Goal: Task Accomplishment & Management: Use online tool/utility

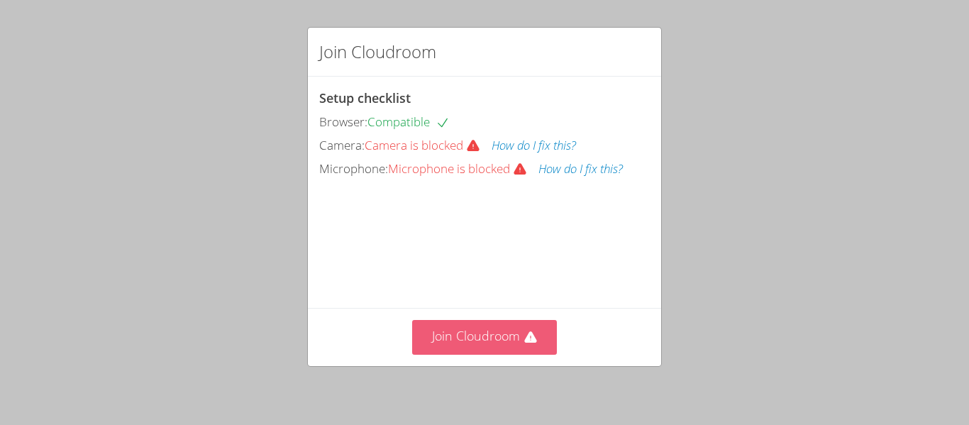
click at [531, 343] on icon at bounding box center [530, 338] width 14 height 14
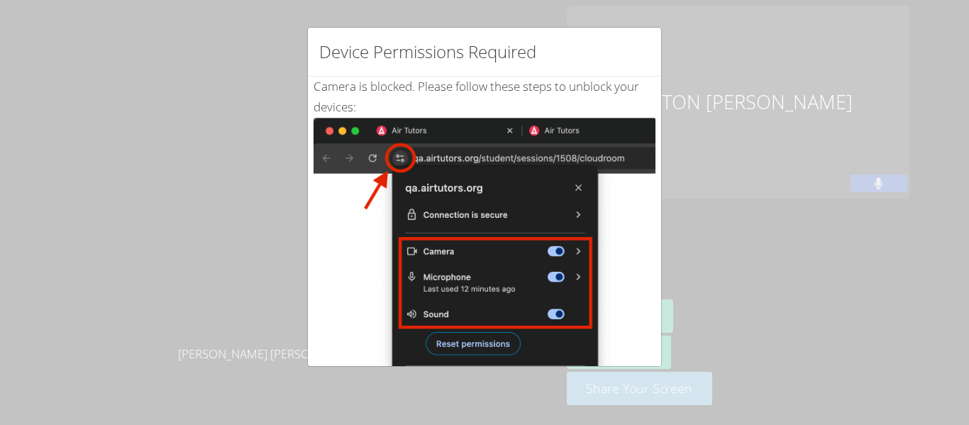
click at [314, 177] on img at bounding box center [485, 278] width 342 height 321
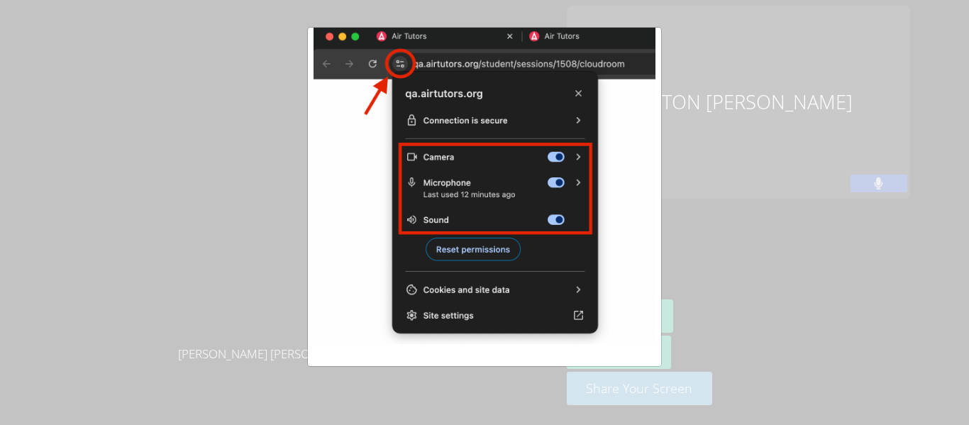
scroll to position [301, 0]
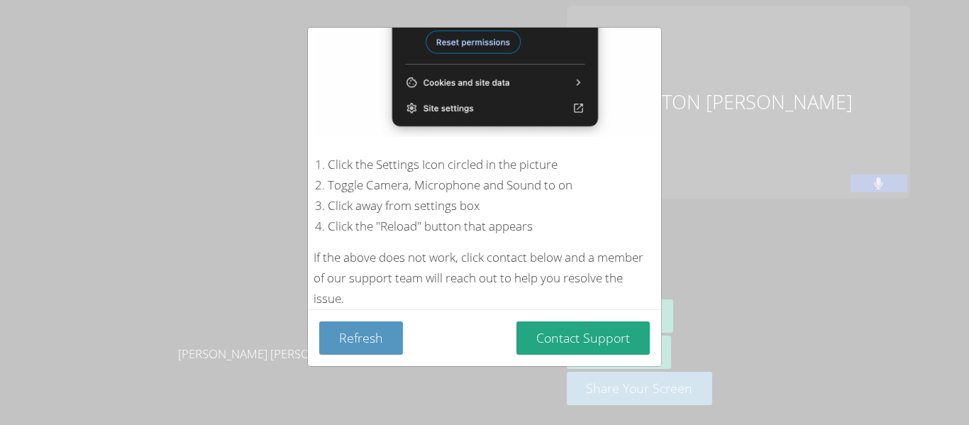
click at [690, 264] on div "Device Permissions Required Camera is blocked . Please follow these steps to un…" at bounding box center [484, 212] width 969 height 425
click at [590, 338] on button "Contact Support" at bounding box center [582, 337] width 133 height 33
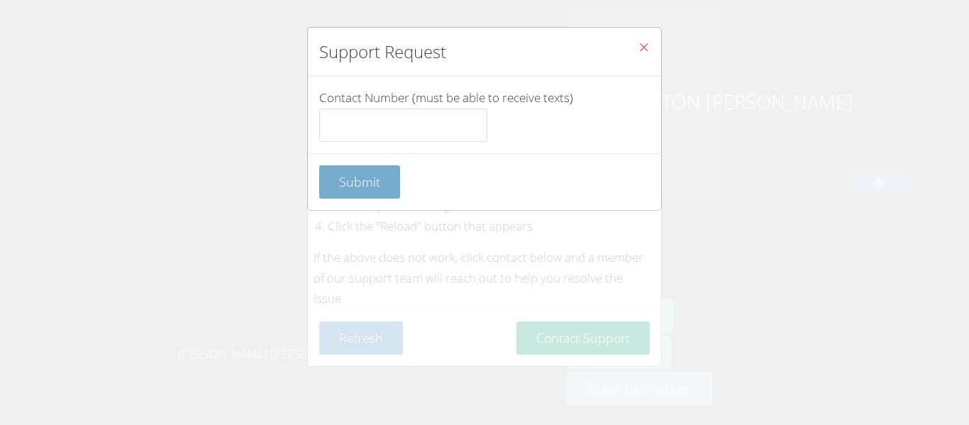
click at [348, 167] on button "Submit" at bounding box center [359, 181] width 81 height 33
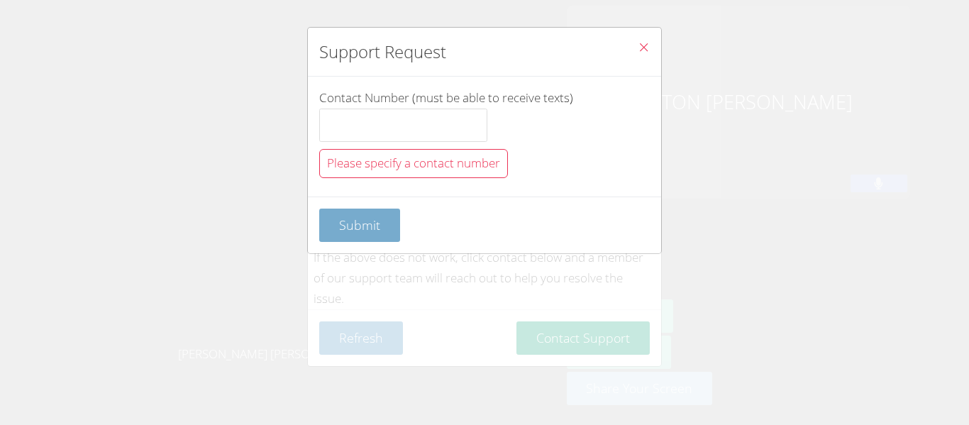
click at [350, 219] on span "Submit" at bounding box center [359, 224] width 41 height 17
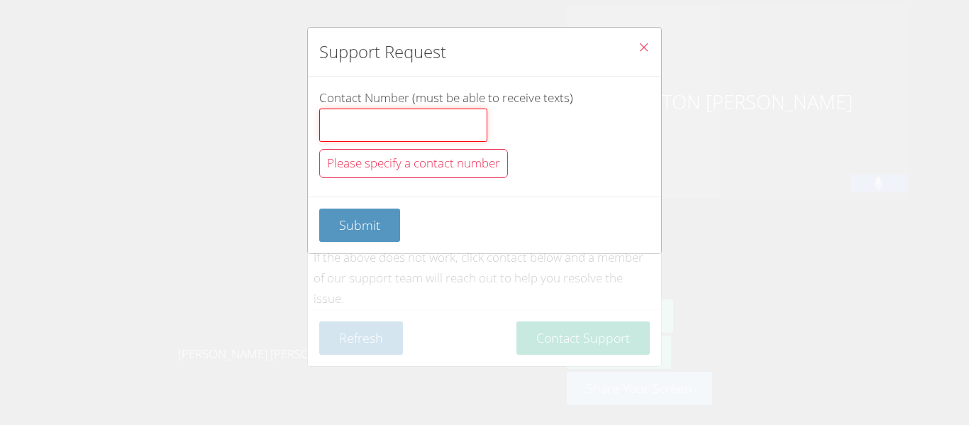
click at [343, 133] on input "Contact Number (must be able to receive texts)" at bounding box center [403, 126] width 168 height 34
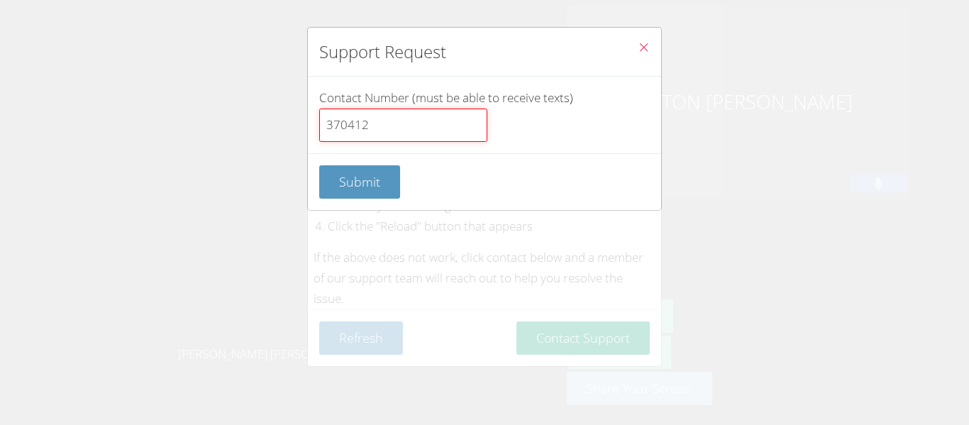
type input "370412"
click button "Submit" at bounding box center [359, 181] width 81 height 33
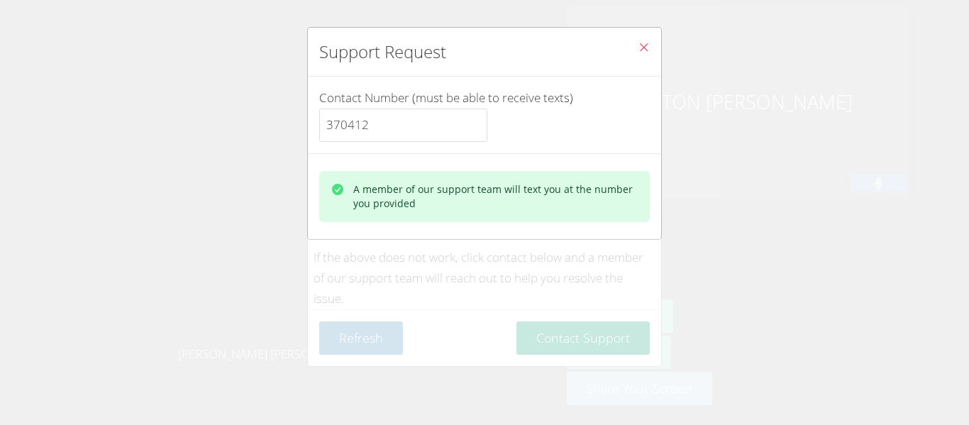
click at [643, 54] on span "Close" at bounding box center [644, 48] width 12 height 16
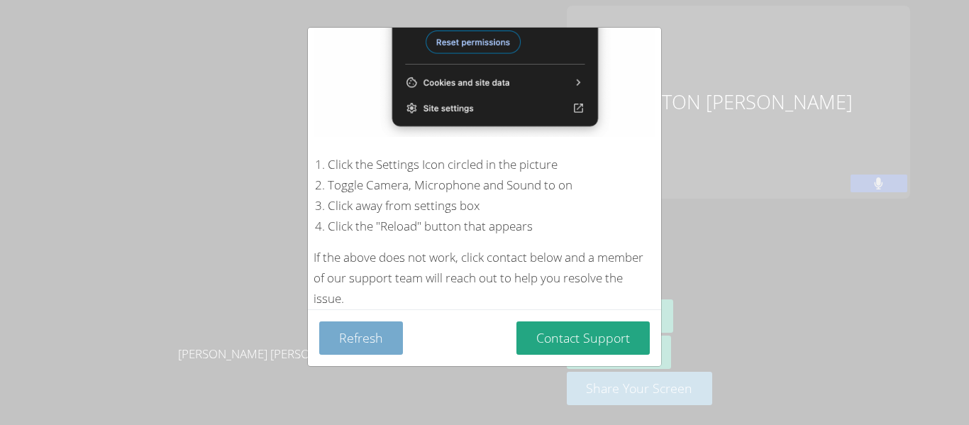
click at [358, 351] on button "Refresh" at bounding box center [361, 337] width 84 height 33
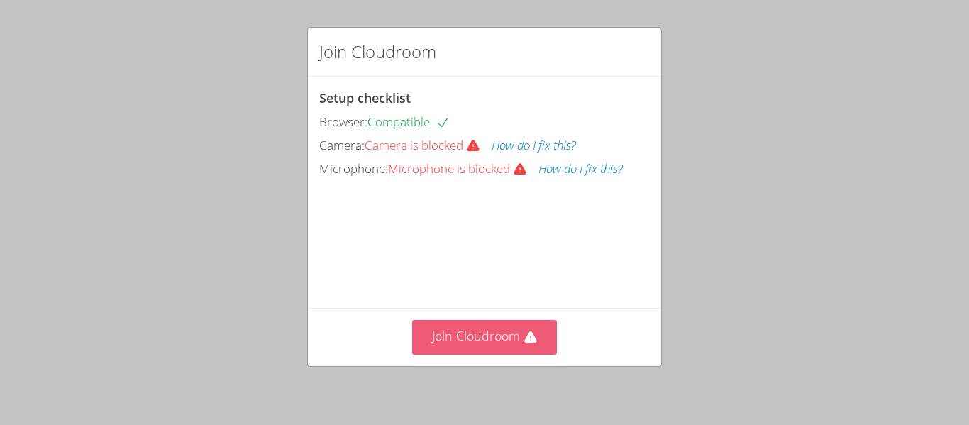
click at [515, 345] on button "Join Cloudroom" at bounding box center [484, 337] width 145 height 35
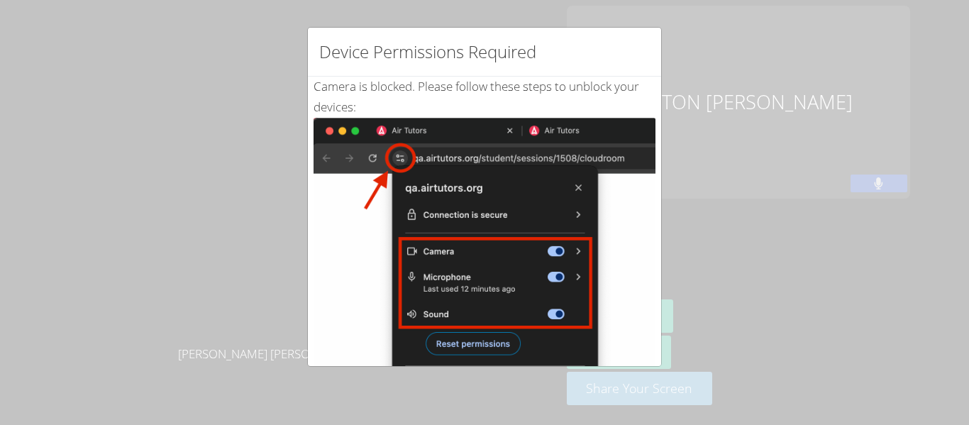
scroll to position [301, 0]
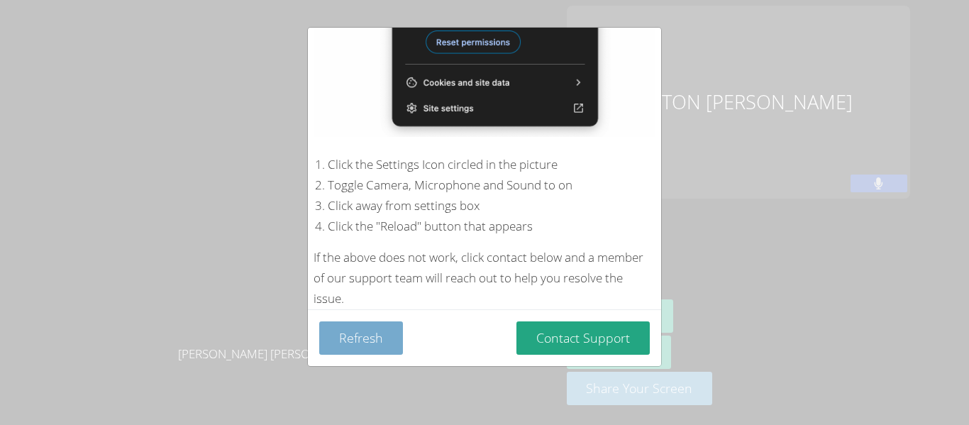
click at [387, 335] on button "Refresh" at bounding box center [361, 337] width 84 height 33
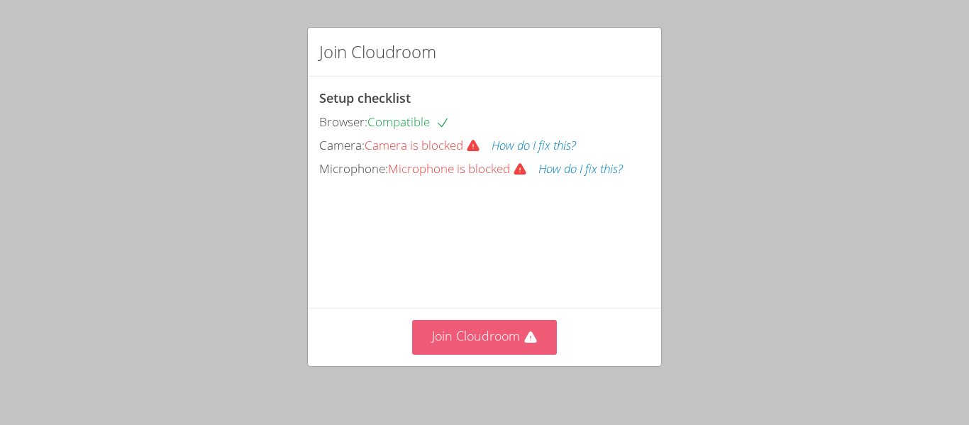
click at [484, 331] on button "Join Cloudroom" at bounding box center [484, 337] width 145 height 35
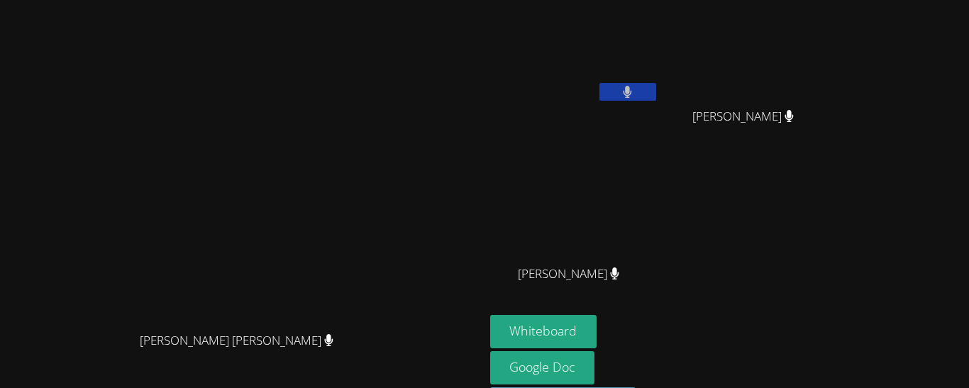
click at [659, 310] on div "Jesse Carrizales" at bounding box center [574, 286] width 169 height 57
click at [597, 328] on button "Whiteboard" at bounding box center [543, 331] width 107 height 33
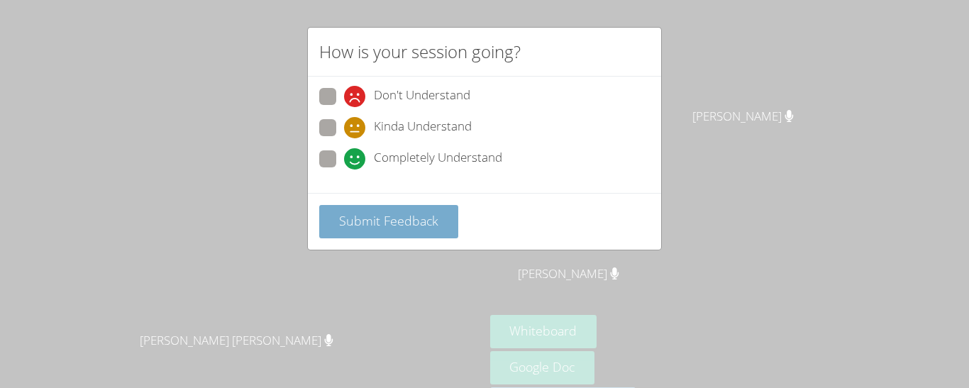
click at [417, 220] on span "Submit Feedback" at bounding box center [388, 220] width 99 height 17
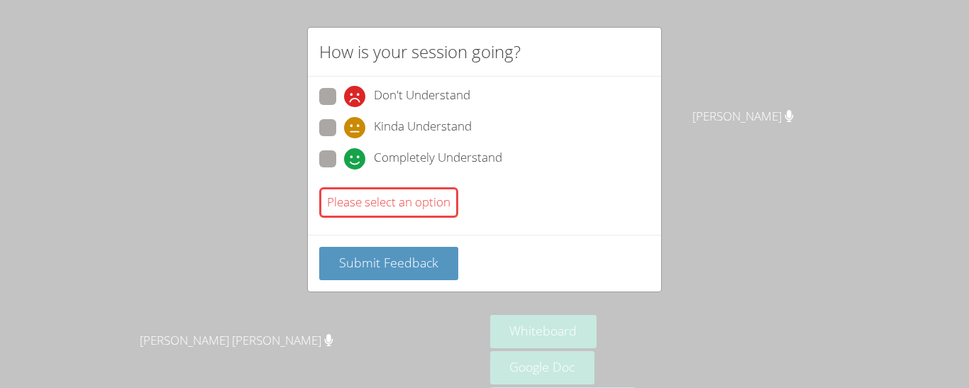
click at [415, 216] on div "Please select an option" at bounding box center [388, 202] width 139 height 30
click at [344, 170] on span at bounding box center [344, 170] width 0 height 0
click at [344, 159] on input "Completely Understand" at bounding box center [350, 156] width 12 height 12
radio input "true"
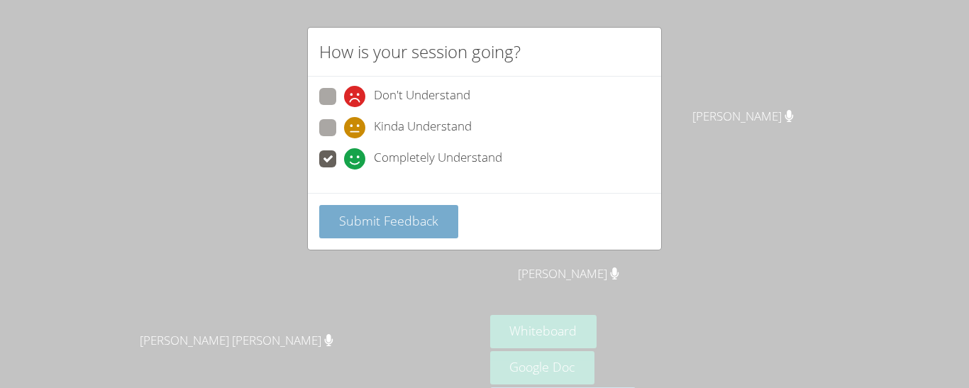
click at [365, 221] on span "Submit Feedback" at bounding box center [388, 220] width 99 height 17
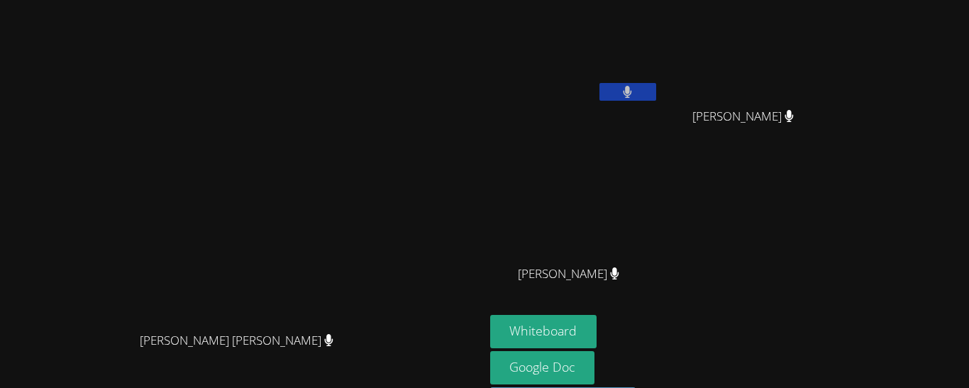
click at [833, 62] on video at bounding box center [749, 53] width 169 height 95
